Goal: Register for event/course

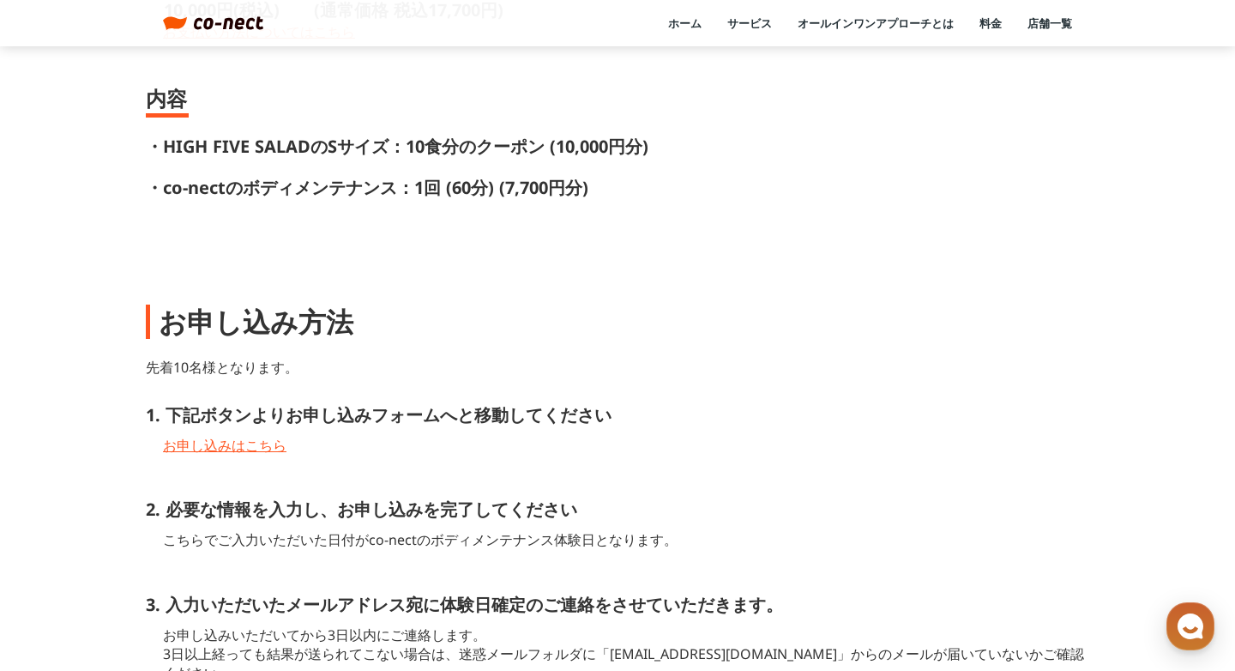
scroll to position [793, 0]
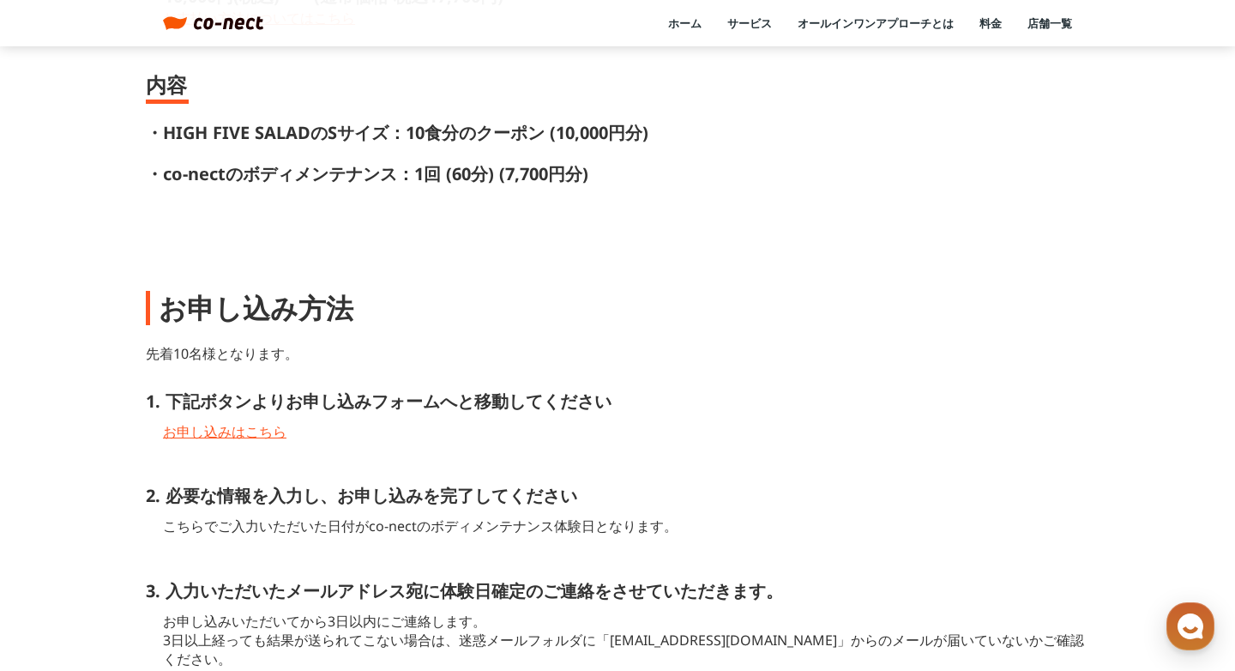
click at [640, 459] on div "お申し込み方法 先着10名様となります。 1. 下記ボタンよりお申し込みフォームへと移動してください お申し込みはこちら 2. 必要な情報を入力し、お申し込み…" at bounding box center [618, 550] width 944 height 522
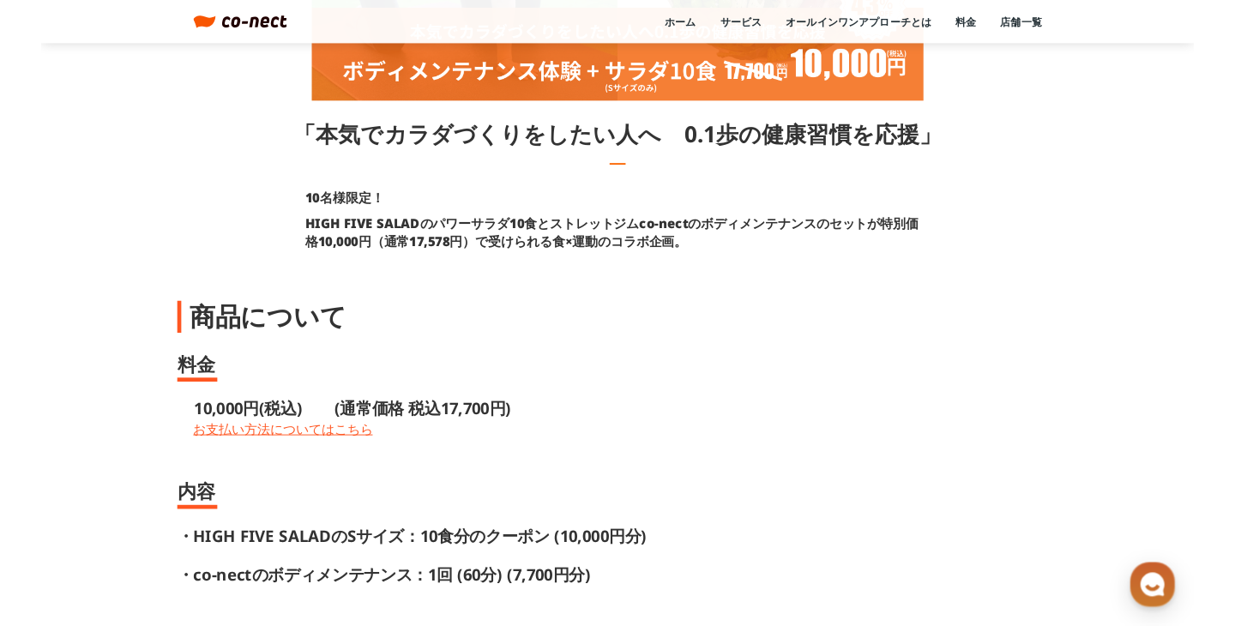
scroll to position [353, 0]
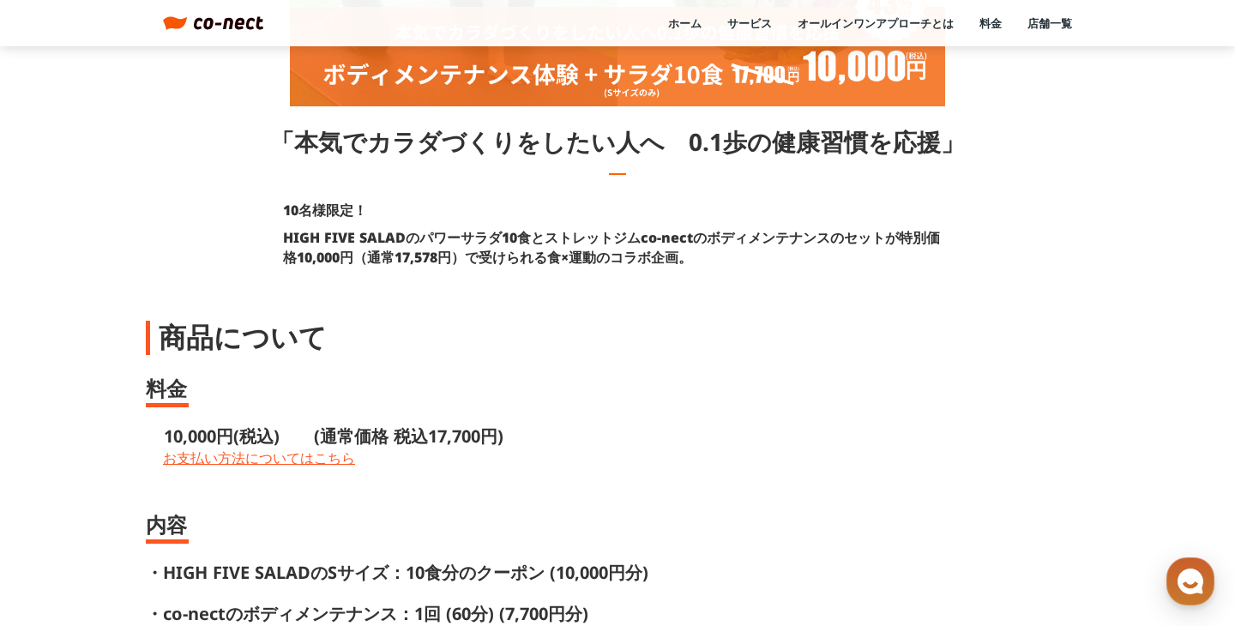
click at [849, 354] on div "商品について" at bounding box center [618, 337] width 944 height 39
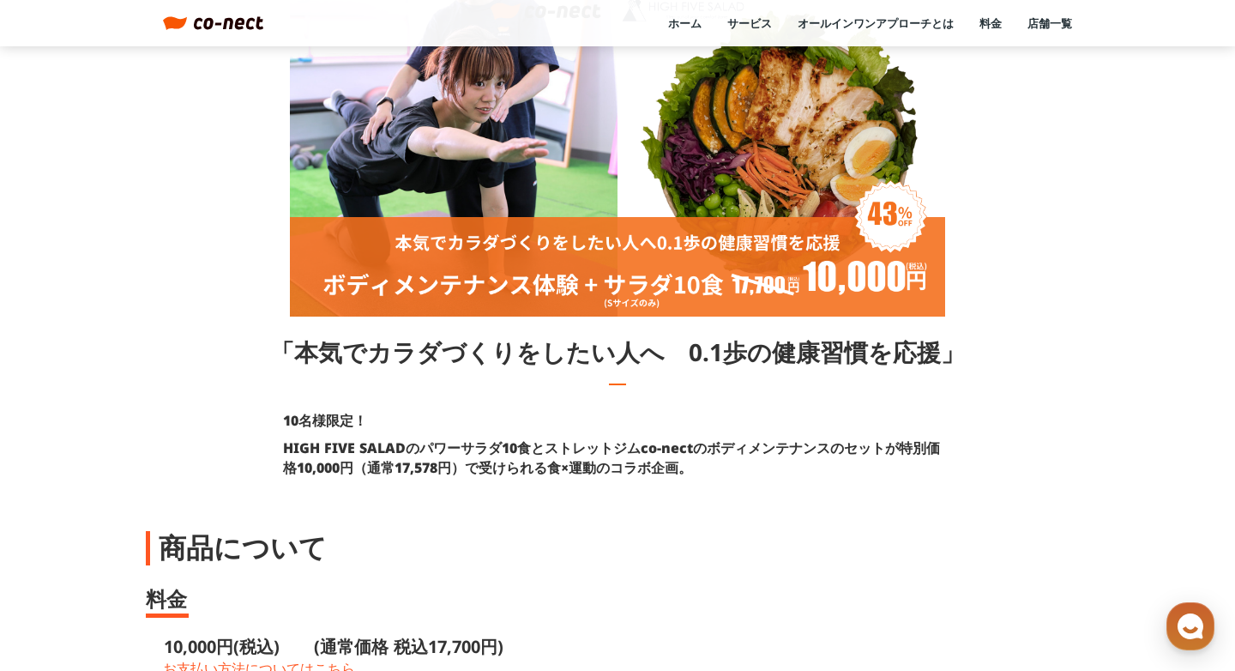
scroll to position [118, 0]
